Goal: Obtain resource: Obtain resource

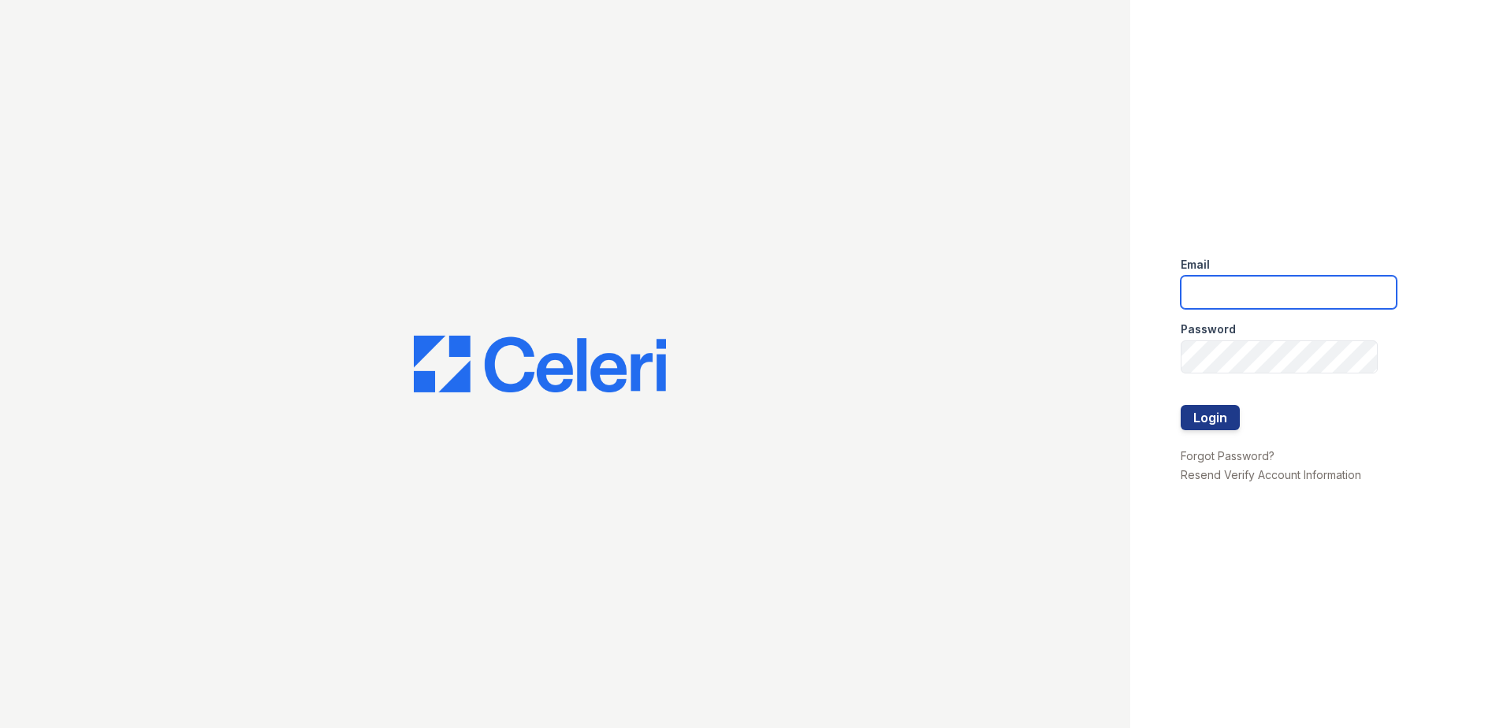
click at [1286, 290] on input "email" at bounding box center [1289, 292] width 216 height 33
type input "zwoods@trinity-pm.com"
click at [1226, 418] on button "Login" at bounding box center [1210, 417] width 59 height 25
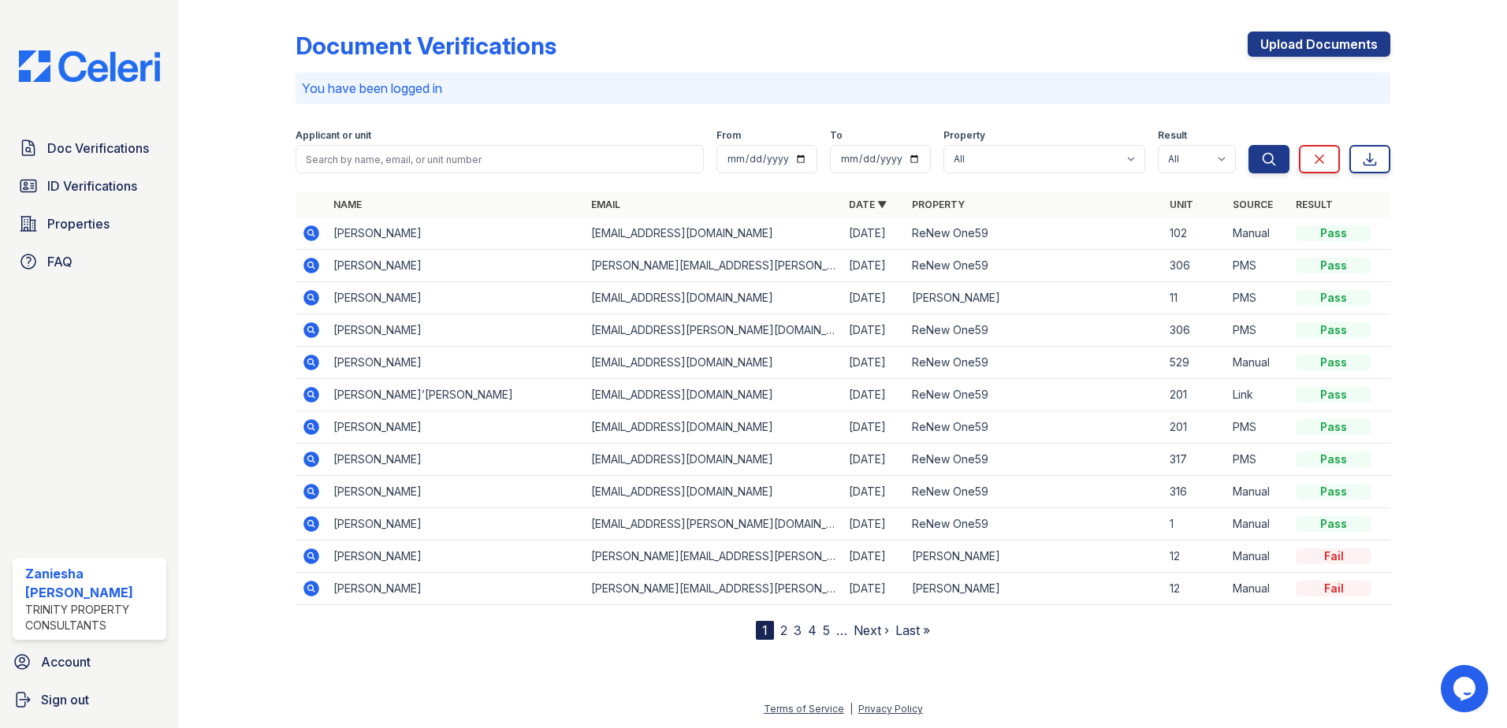
click at [310, 230] on icon at bounding box center [311, 233] width 19 height 19
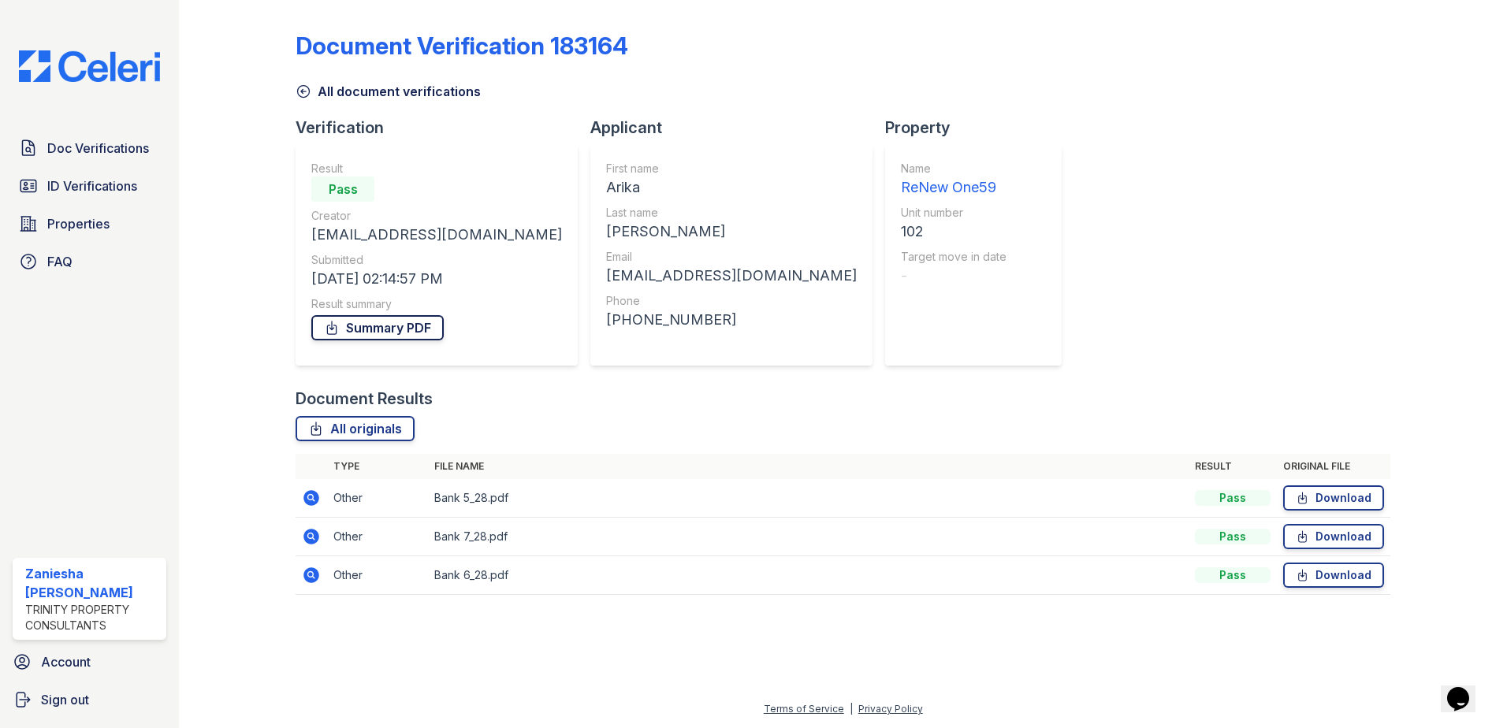
click at [392, 326] on link "Summary PDF" at bounding box center [377, 327] width 132 height 25
click at [311, 95] on icon at bounding box center [304, 92] width 16 height 16
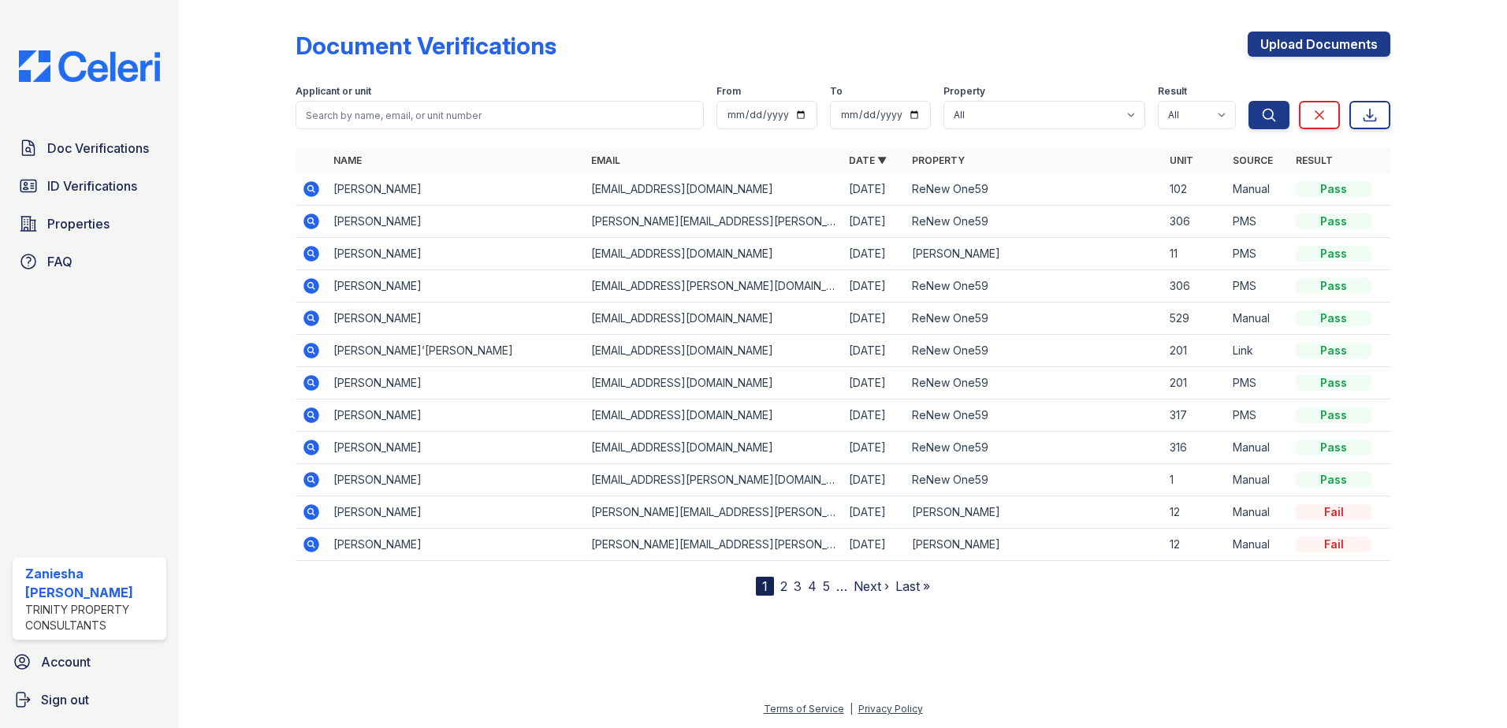
click at [315, 225] on icon at bounding box center [311, 222] width 16 height 16
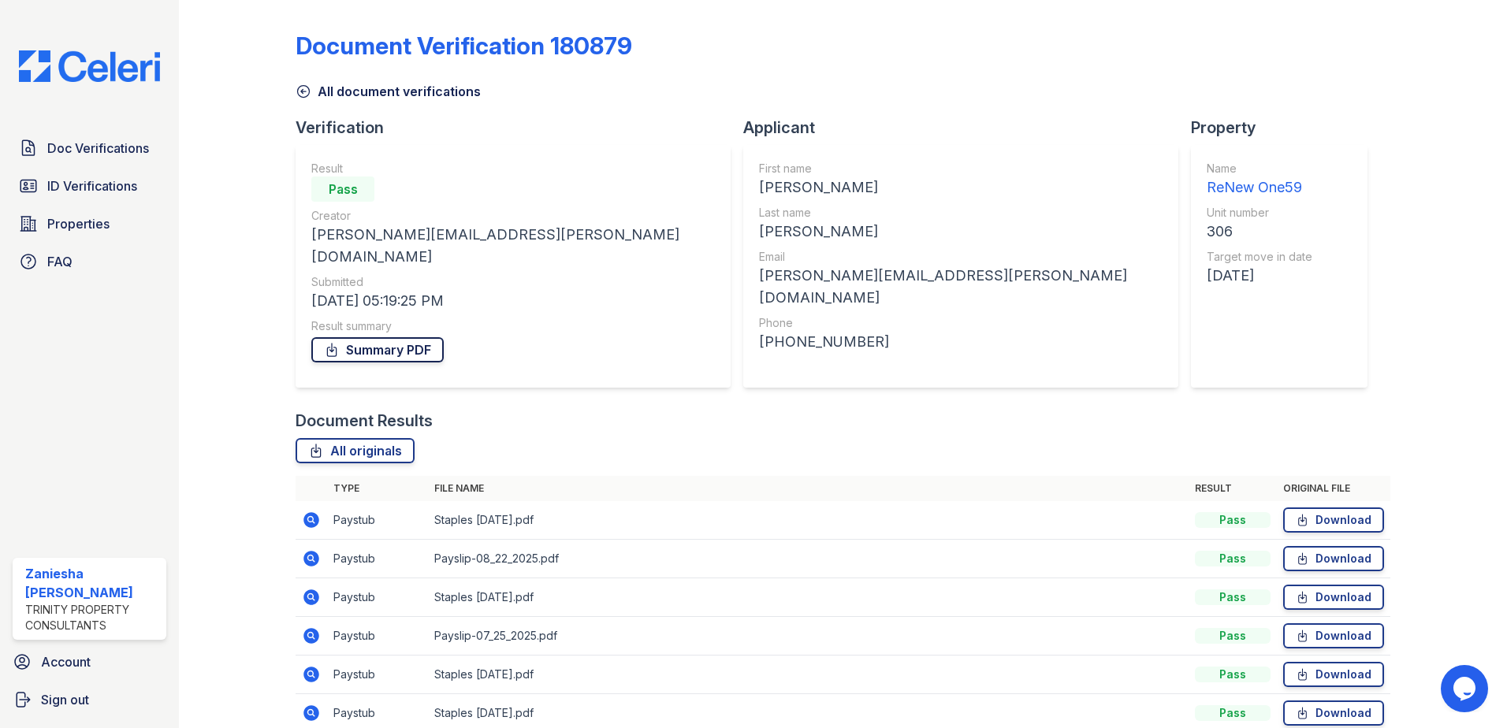
click at [341, 337] on link "Summary PDF" at bounding box center [377, 349] width 132 height 25
click at [306, 93] on icon at bounding box center [304, 92] width 16 height 16
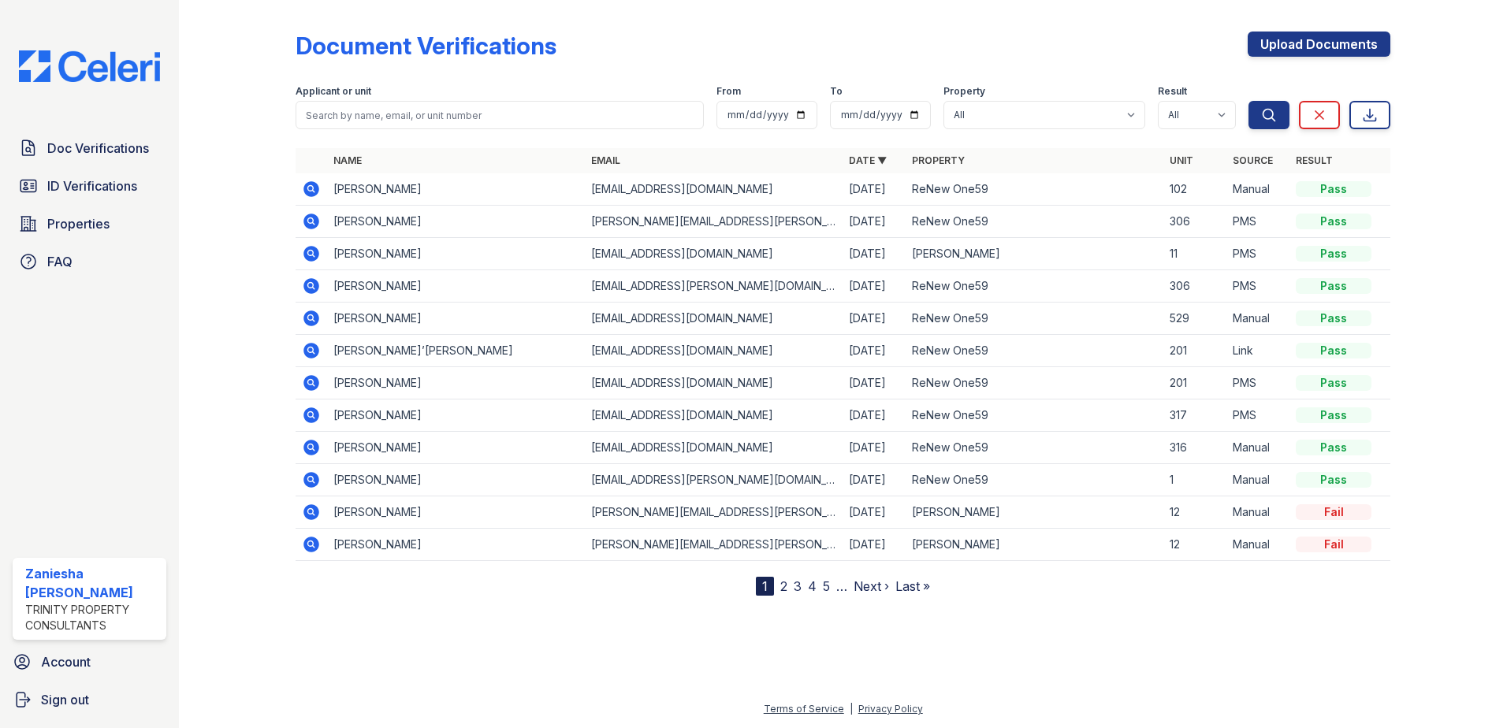
click at [314, 251] on icon at bounding box center [311, 254] width 16 height 16
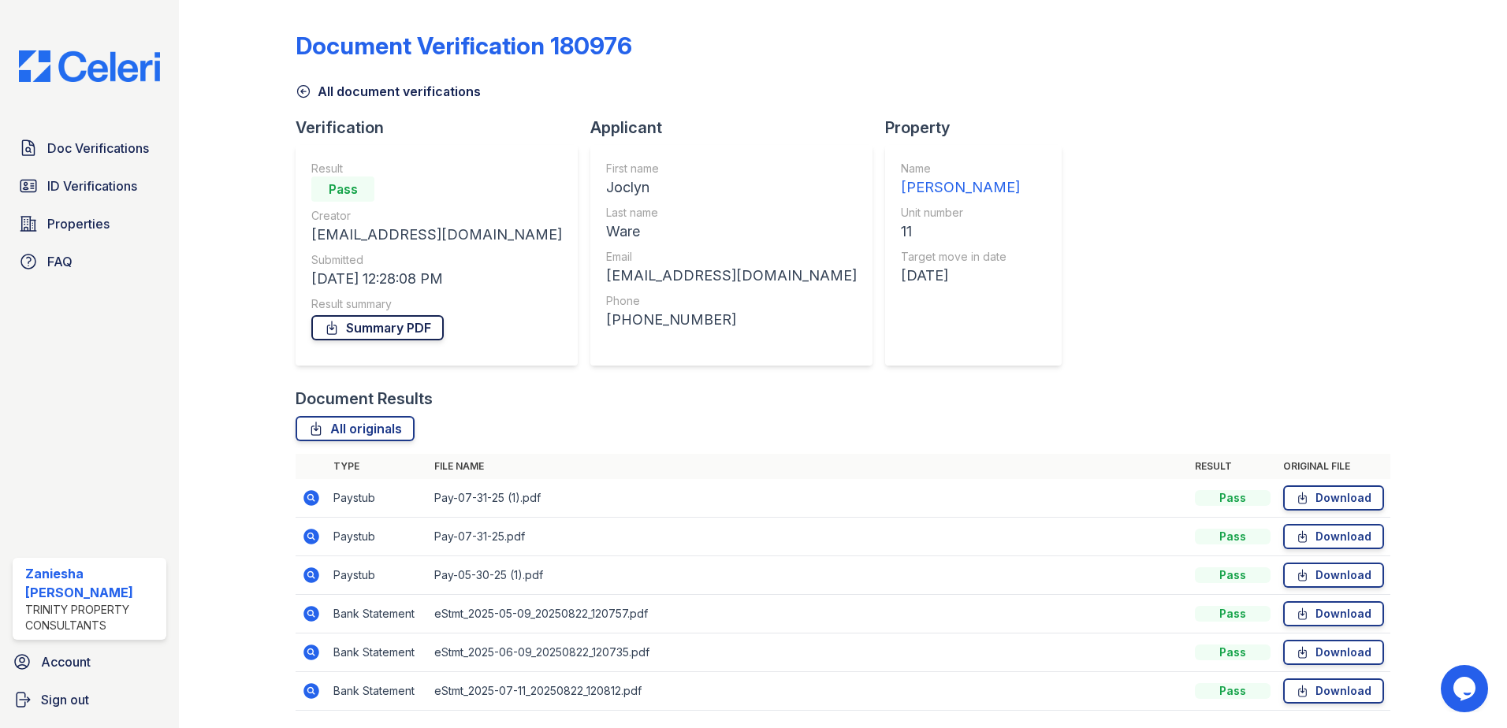
click at [411, 327] on link "Summary PDF" at bounding box center [377, 327] width 132 height 25
click at [305, 87] on icon at bounding box center [304, 92] width 16 height 16
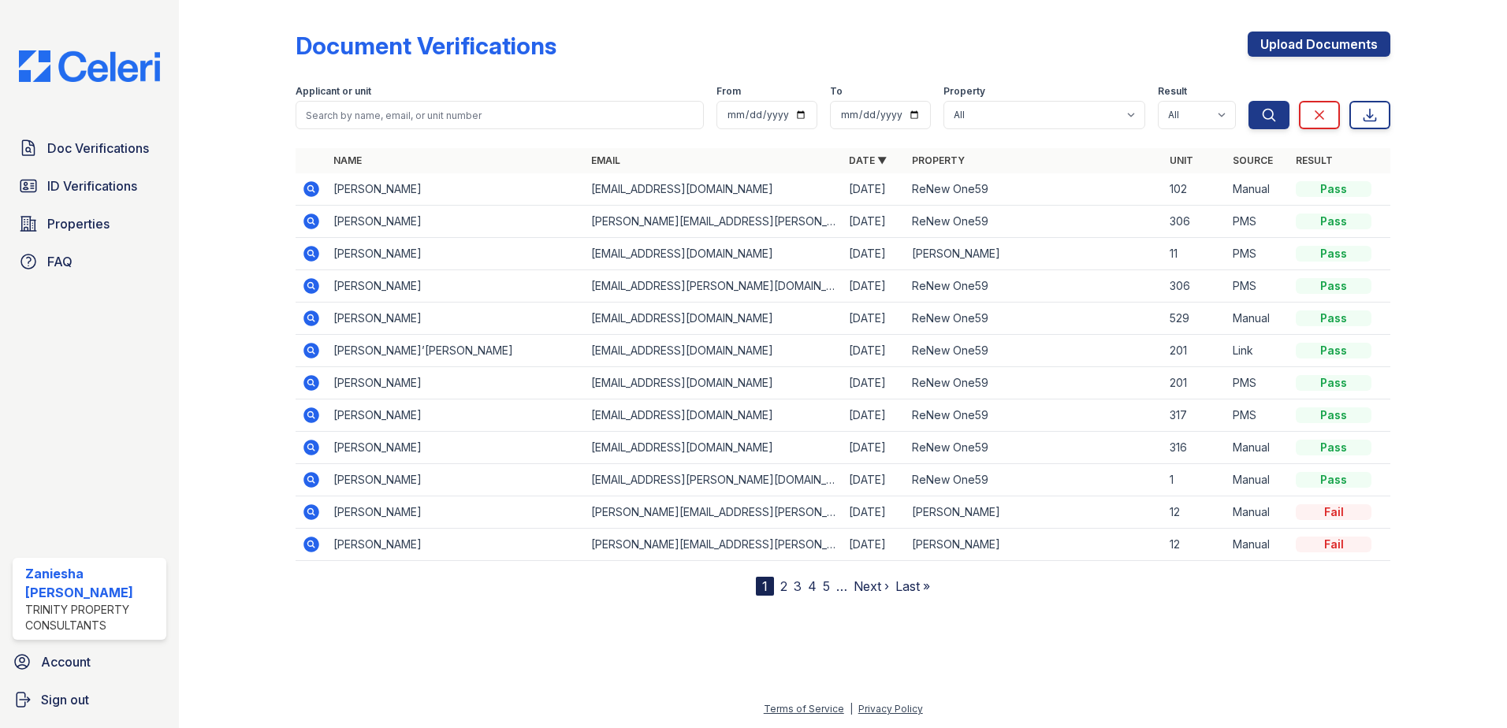
click at [314, 289] on icon at bounding box center [311, 286] width 16 height 16
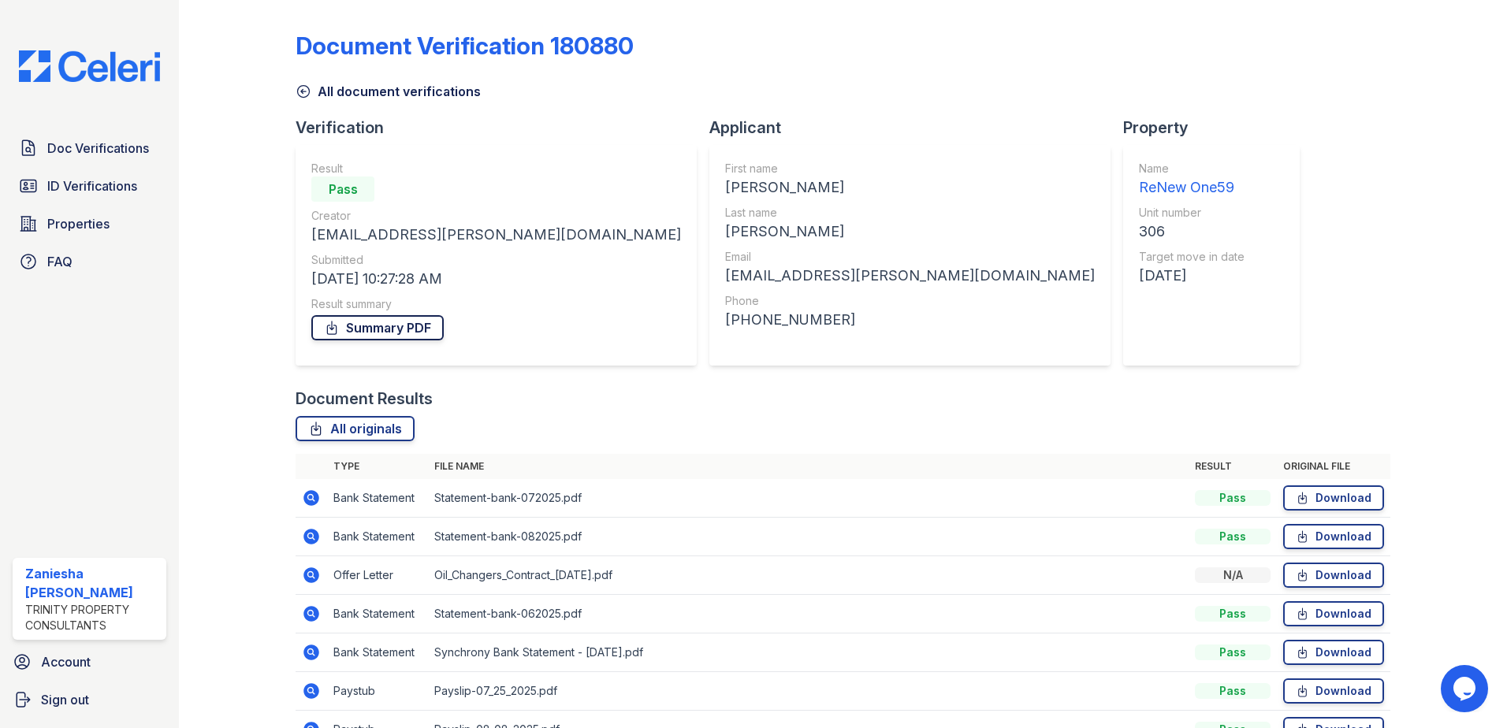
click at [347, 324] on link "Summary PDF" at bounding box center [377, 327] width 132 height 25
click at [304, 91] on icon at bounding box center [304, 92] width 16 height 16
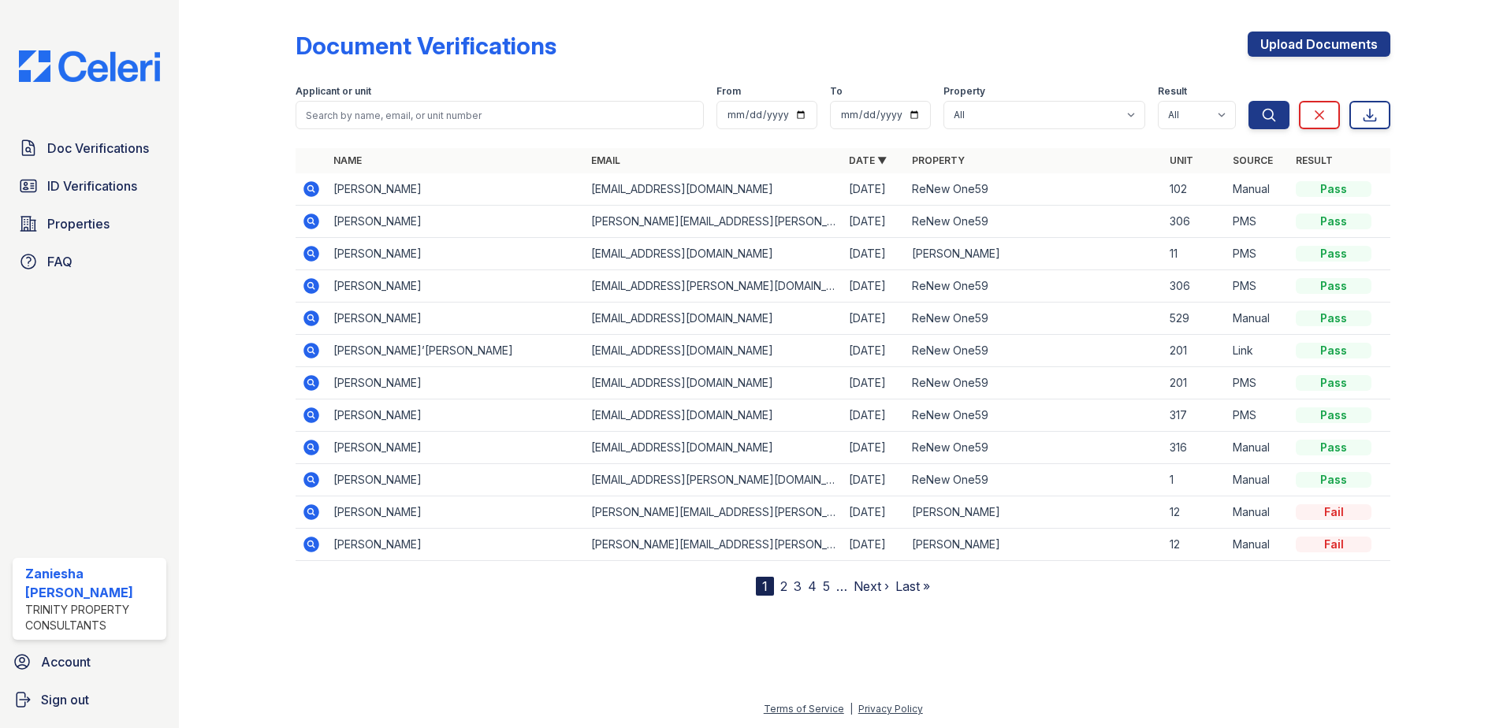
click at [313, 317] on icon at bounding box center [311, 318] width 19 height 19
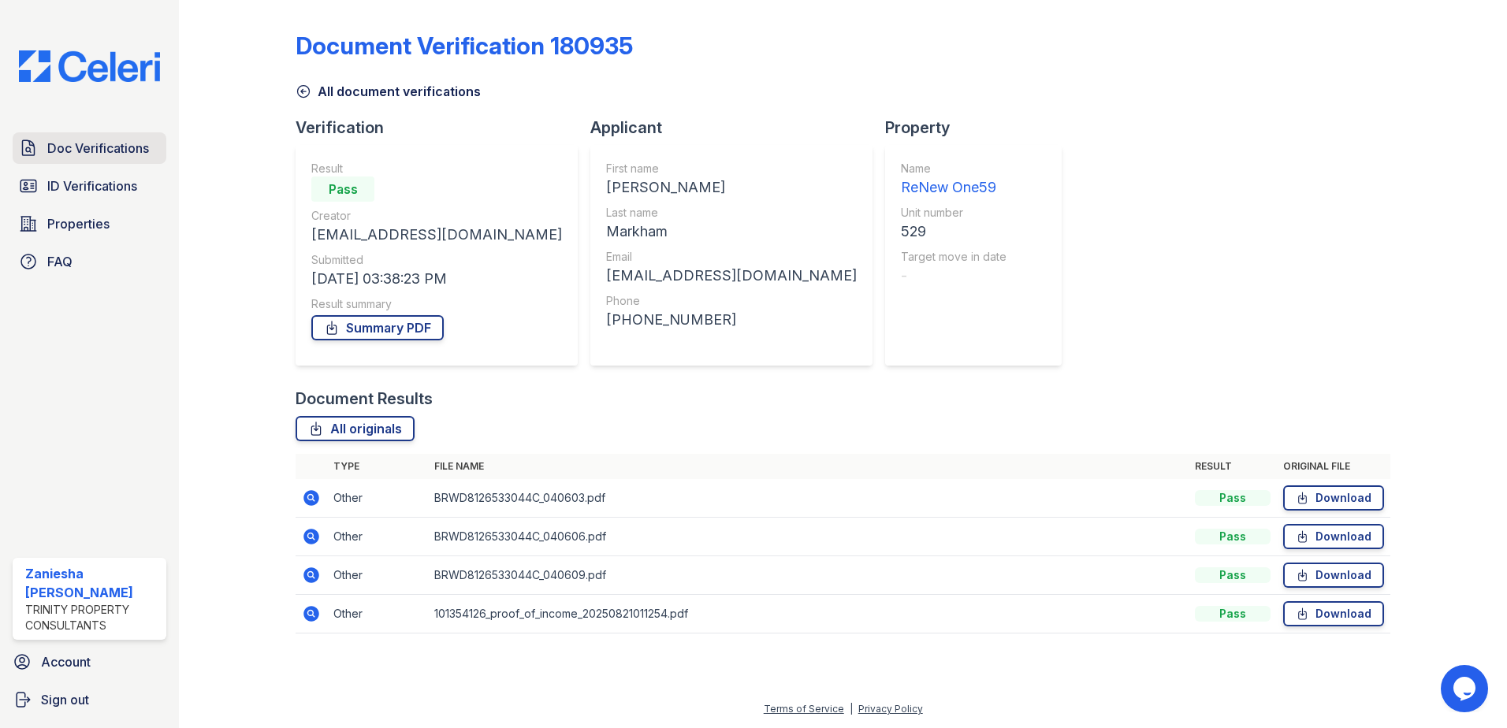
click at [65, 155] on span "Doc Verifications" at bounding box center [98, 148] width 102 height 19
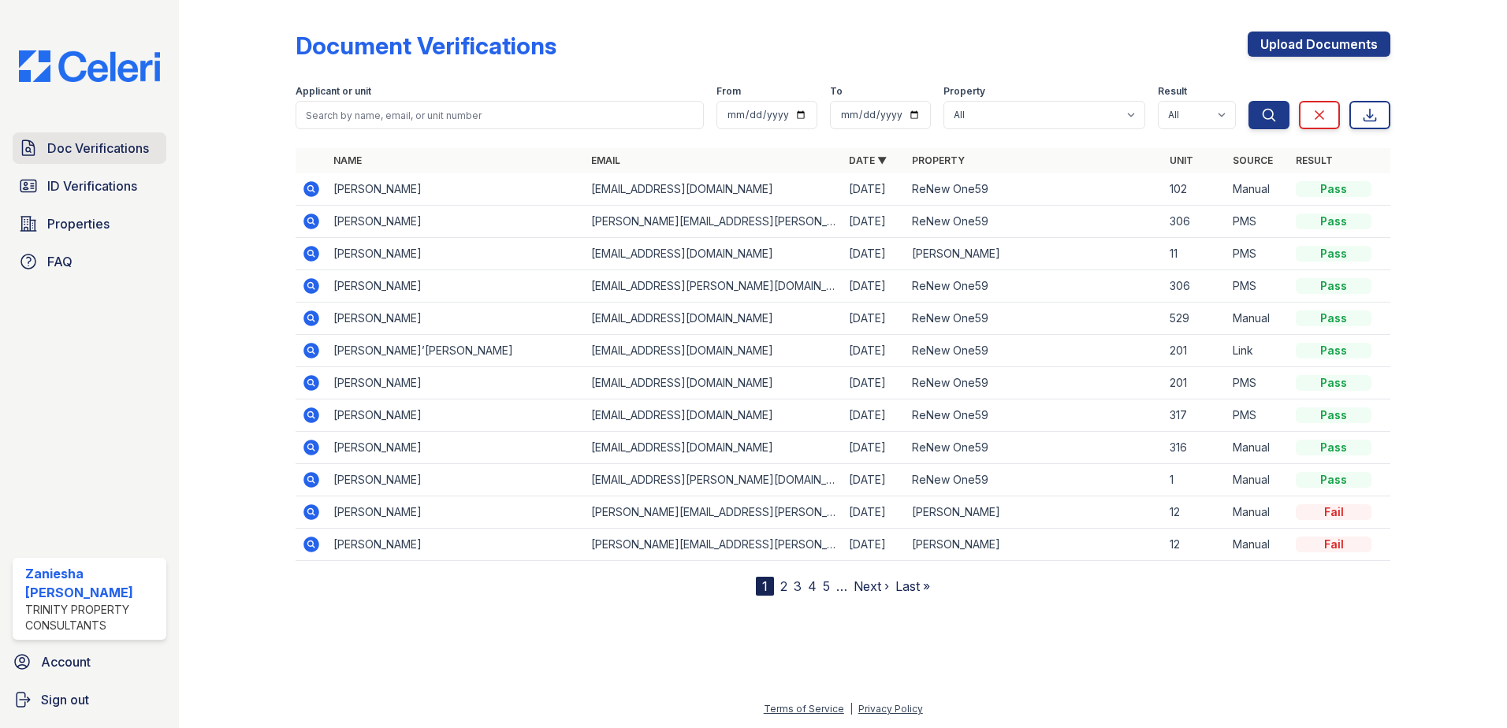
click at [106, 152] on span "Doc Verifications" at bounding box center [98, 148] width 102 height 19
click at [65, 225] on span "Properties" at bounding box center [78, 223] width 62 height 19
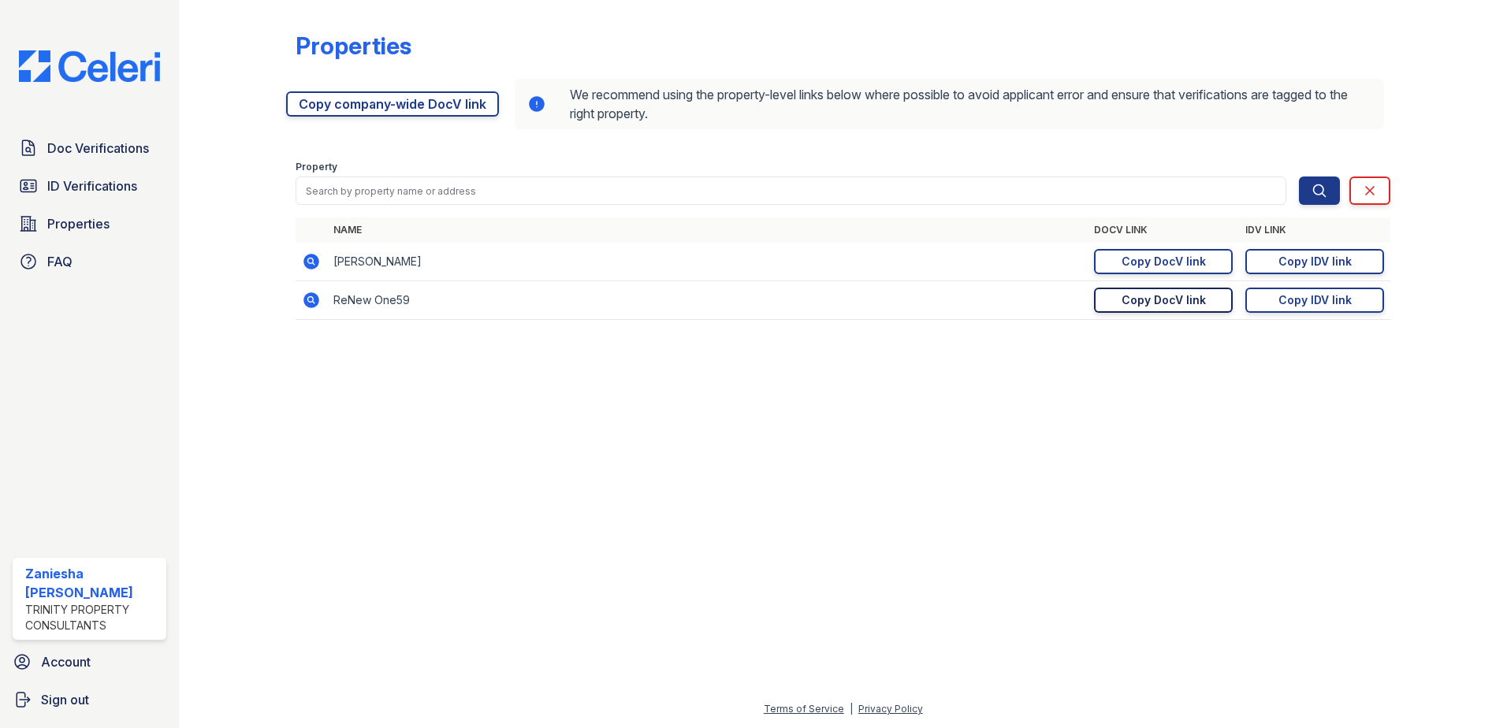
click at [1145, 303] on div "Copy DocV link" at bounding box center [1164, 300] width 84 height 16
